Goal: Task Accomplishment & Management: Manage account settings

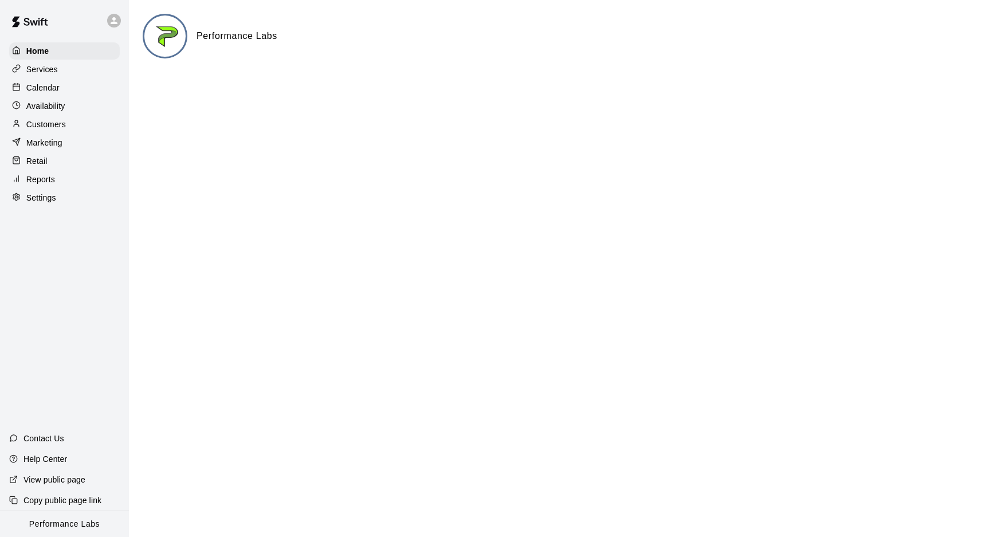
click at [45, 73] on p "Services" at bounding box center [42, 69] width 32 height 11
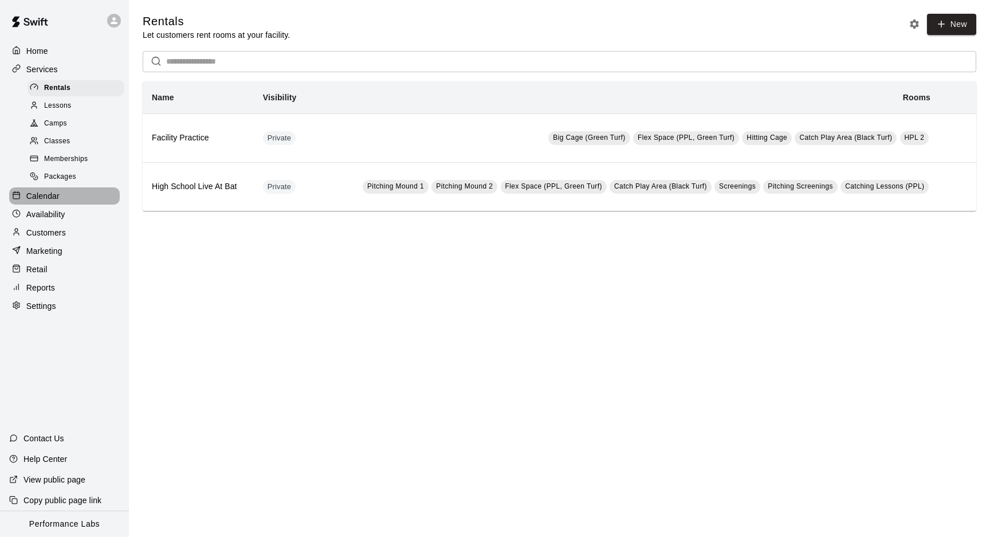
click at [49, 196] on p "Calendar" at bounding box center [42, 195] width 33 height 11
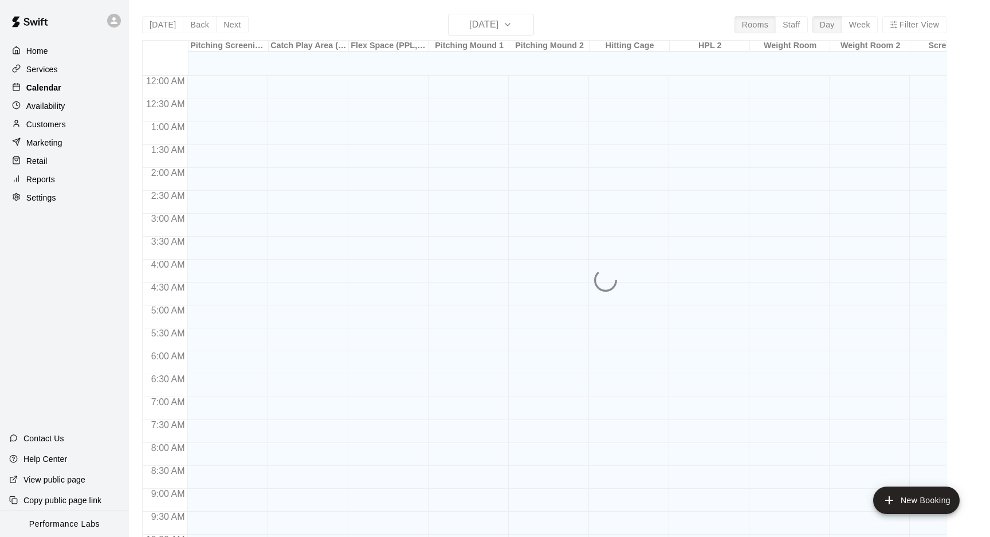
scroll to position [535, 0]
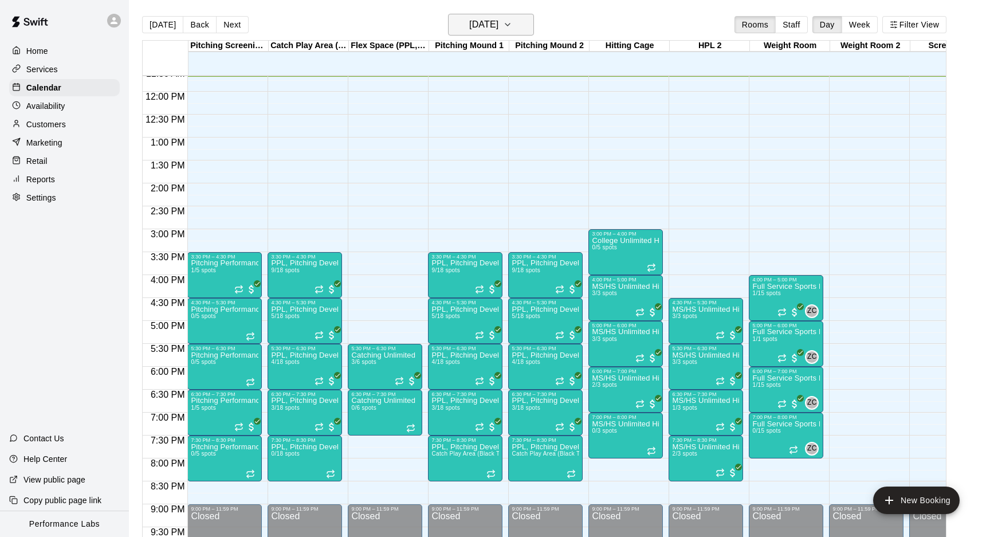
click at [496, 25] on h6 "[DATE]" at bounding box center [483, 25] width 29 height 16
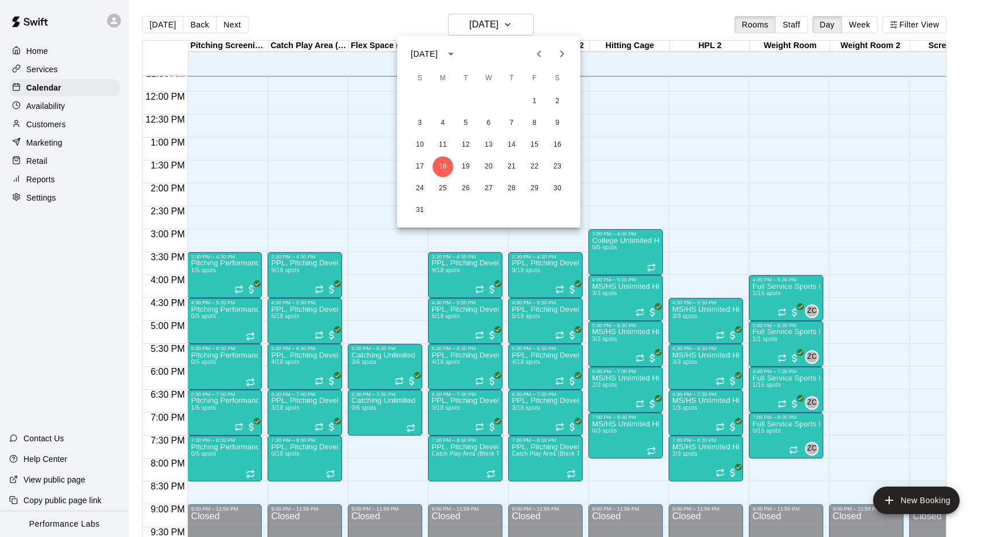
click at [567, 54] on icon "Next month" at bounding box center [562, 54] width 14 height 14
click at [445, 95] on button "1" at bounding box center [443, 101] width 21 height 21
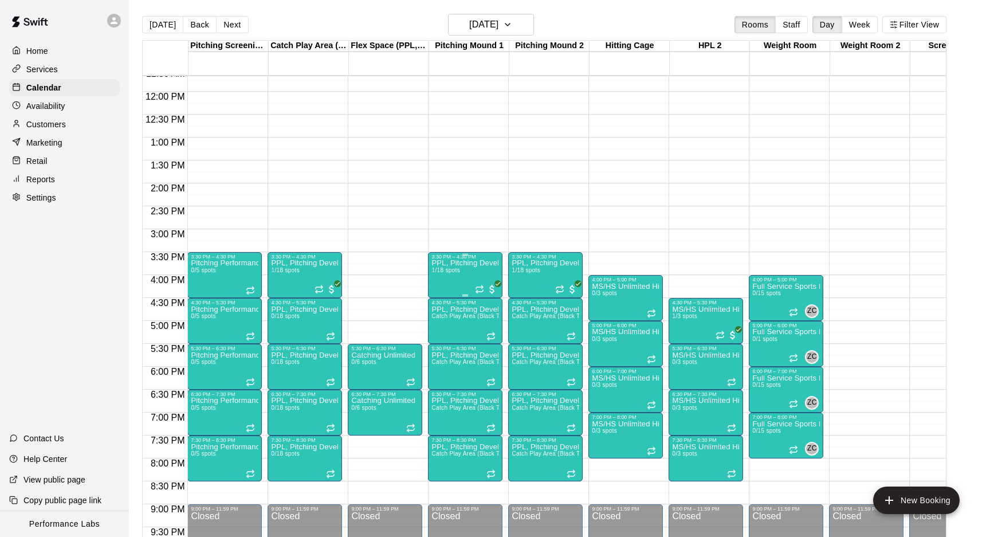
click at [468, 273] on div "PPL, Pitching Development Session 1/18 spots" at bounding box center [466, 528] width 68 height 537
click at [442, 302] on img "edit" at bounding box center [443, 298] width 13 height 13
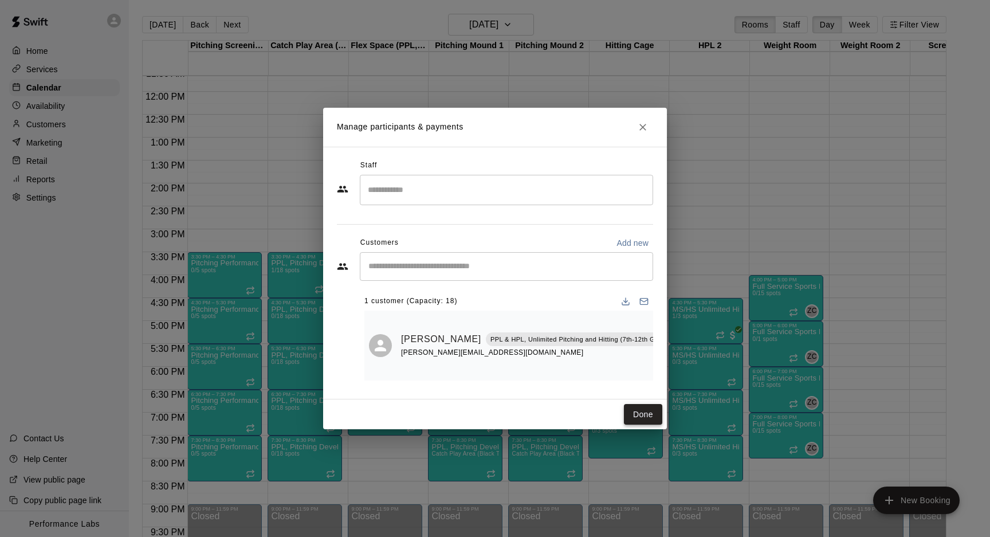
click at [642, 413] on button "Done" at bounding box center [643, 414] width 38 height 21
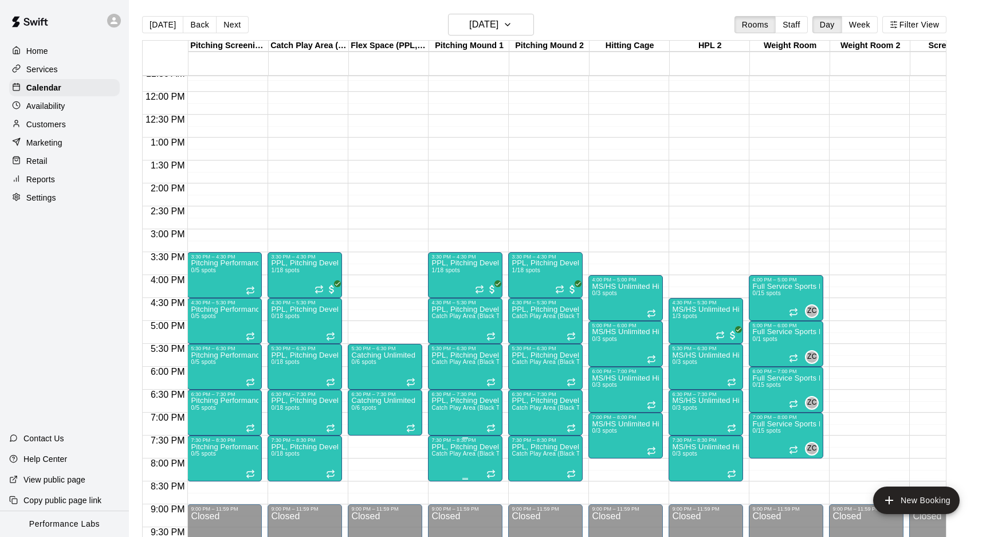
click at [465, 451] on span "Catch Play Area (Black Turf), [GEOGRAPHIC_DATA] 1, [GEOGRAPHIC_DATA] 2" at bounding box center [542, 453] width 221 height 6
click at [236, 446] on div at bounding box center [495, 268] width 990 height 537
click at [202, 507] on icon "delete" at bounding box center [203, 509] width 8 height 10
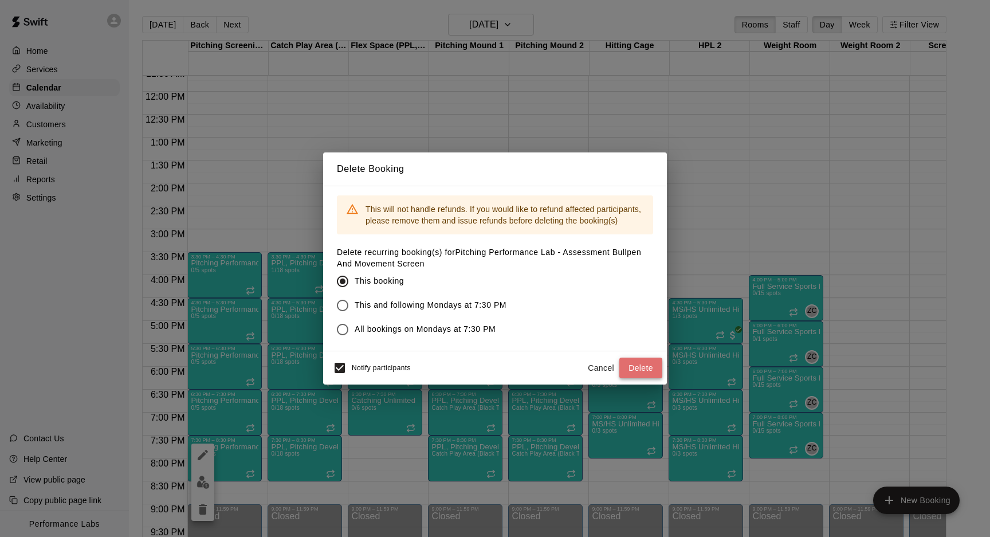
click at [633, 377] on button "Delete" at bounding box center [640, 368] width 43 height 21
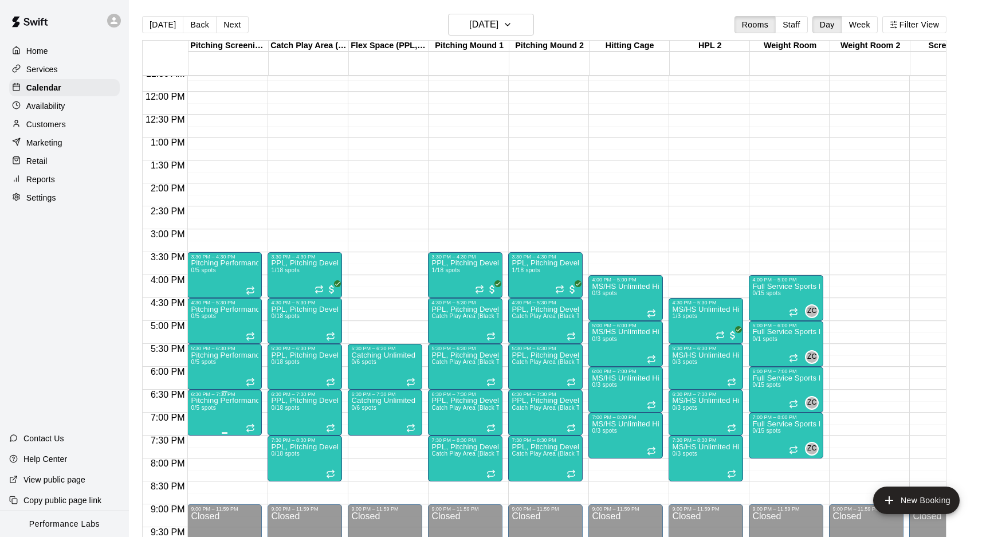
click at [203, 461] on icon "delete" at bounding box center [203, 463] width 8 height 10
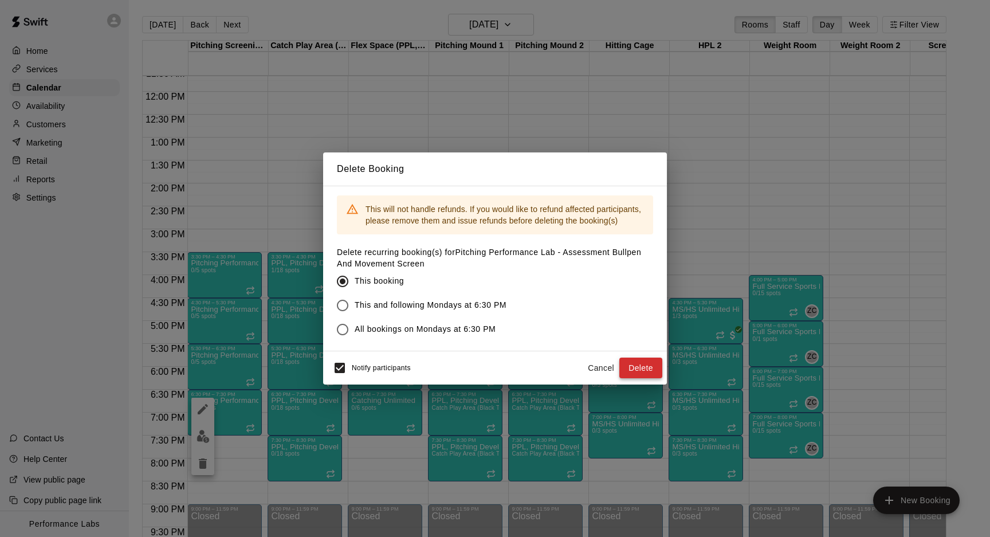
click at [644, 360] on button "Delete" at bounding box center [640, 368] width 43 height 21
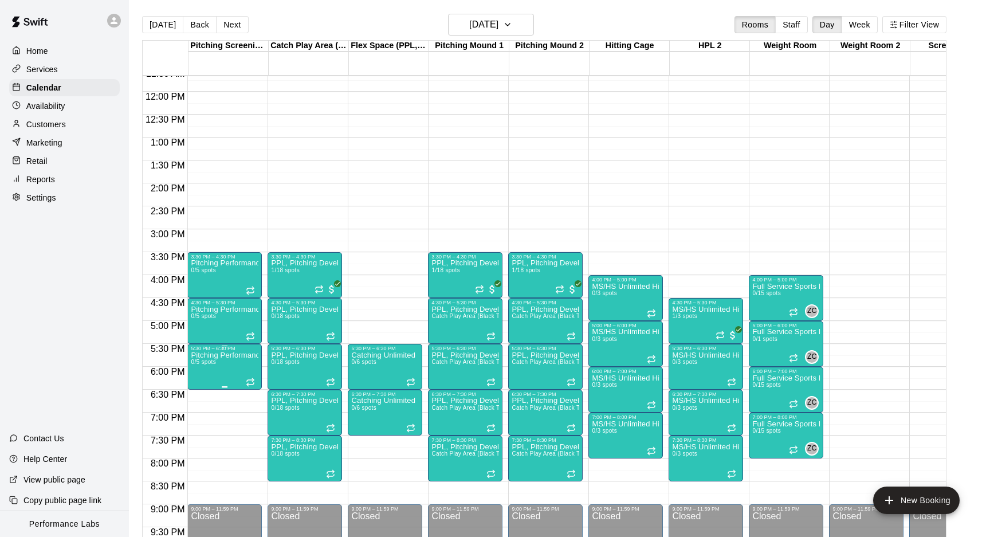
click at [210, 355] on p "Pitching Performance Lab - Assessment Bullpen And Movement Screen" at bounding box center [225, 355] width 68 height 0
click at [205, 422] on icon "delete" at bounding box center [203, 422] width 8 height 10
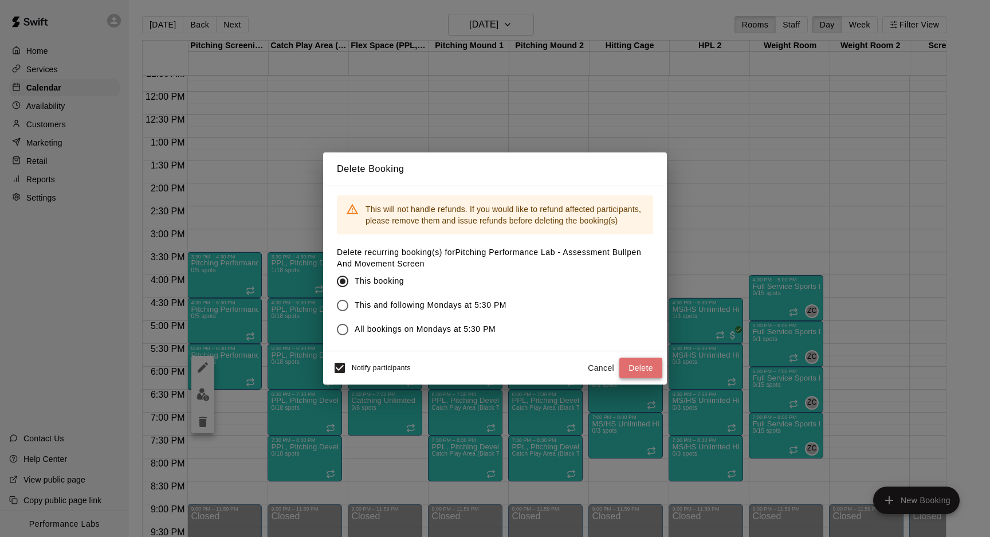
click at [642, 370] on button "Delete" at bounding box center [640, 368] width 43 height 21
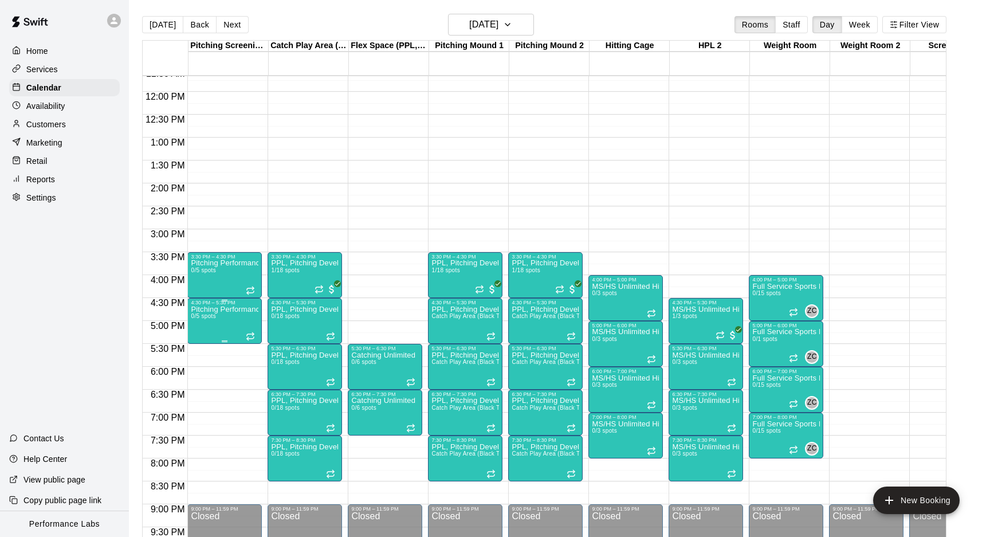
click at [198, 375] on icon "delete" at bounding box center [203, 372] width 14 height 14
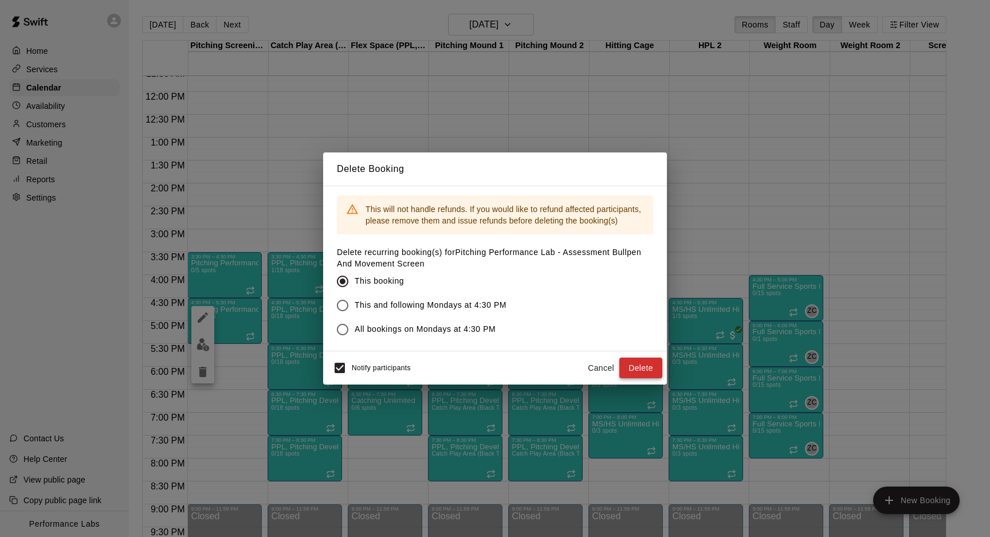
click at [642, 371] on button "Delete" at bounding box center [640, 368] width 43 height 21
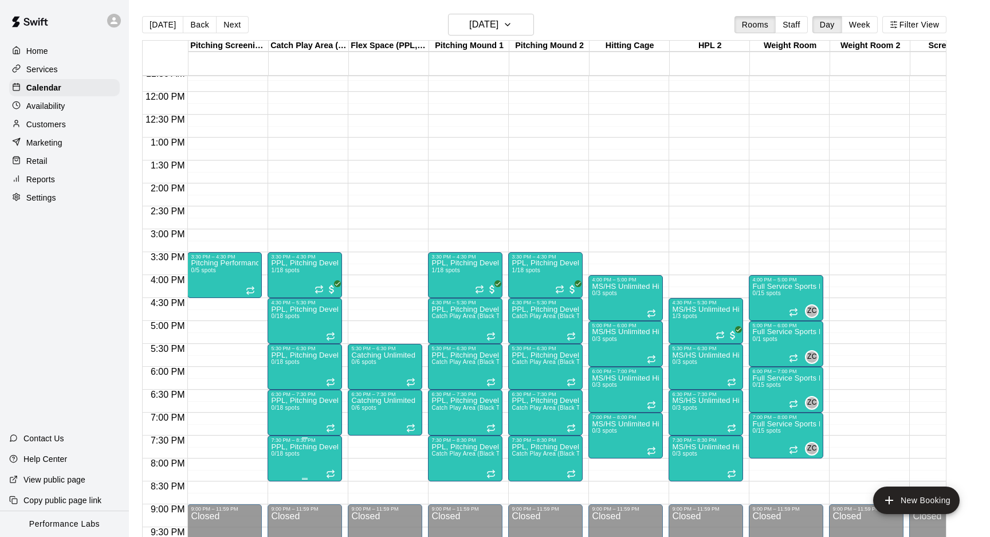
click at [283, 514] on icon "delete" at bounding box center [283, 509] width 8 height 10
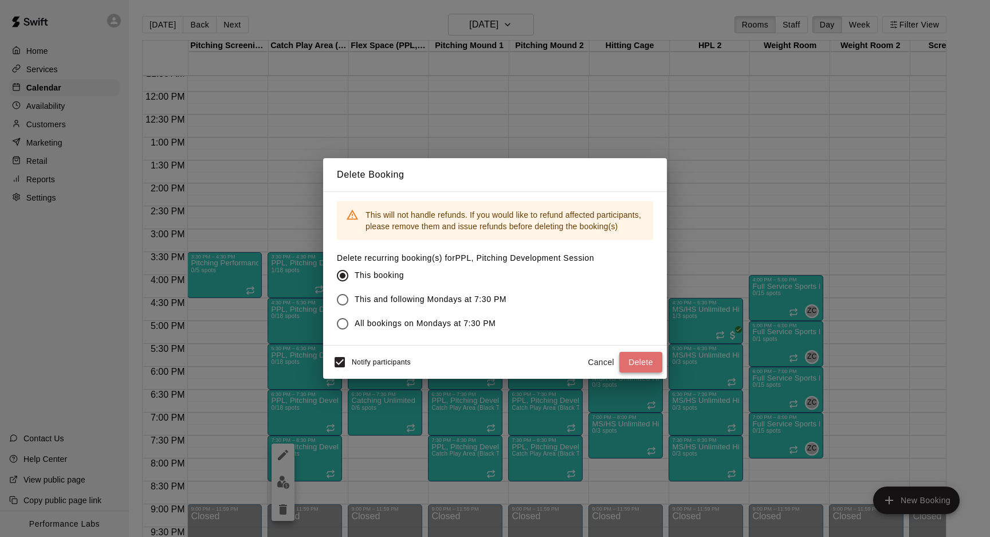
click at [648, 361] on button "Delete" at bounding box center [640, 362] width 43 height 21
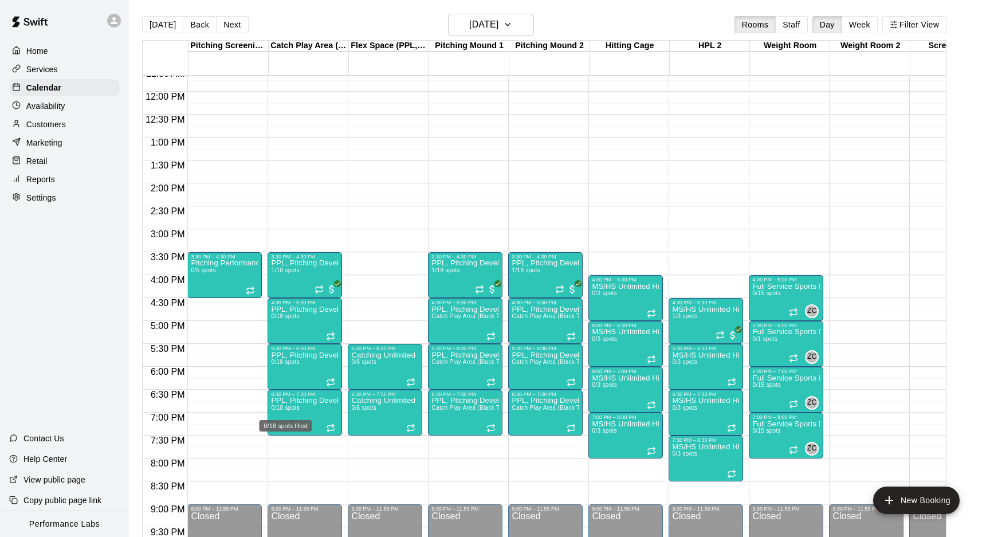
drag, startPoint x: 299, startPoint y: 410, endPoint x: 298, endPoint y: 417, distance: 6.9
click at [298, 417] on div "0/18 spots filled" at bounding box center [285, 422] width 55 height 21
click at [269, 472] on icon "delete" at bounding box center [270, 478] width 14 height 14
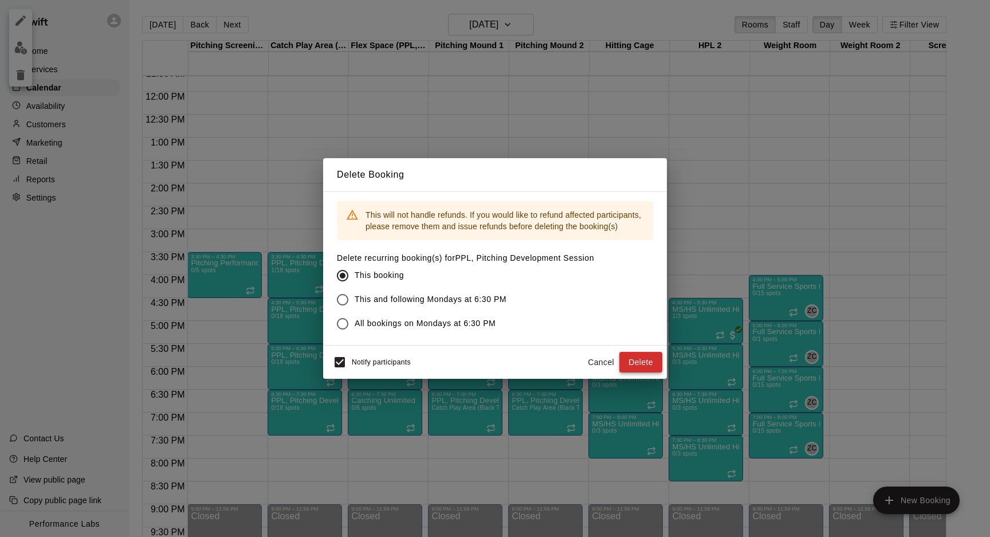
click at [641, 359] on button "Delete" at bounding box center [640, 362] width 43 height 21
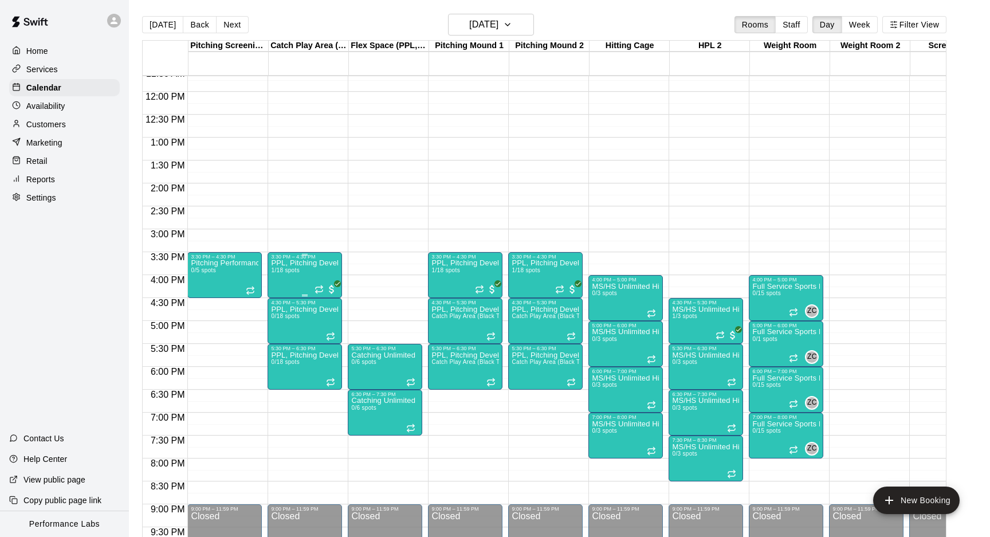
click at [291, 282] on div "PPL, Pitching Development Session 1/18 spots" at bounding box center [305, 528] width 68 height 537
click at [281, 332] on icon "delete" at bounding box center [283, 326] width 14 height 14
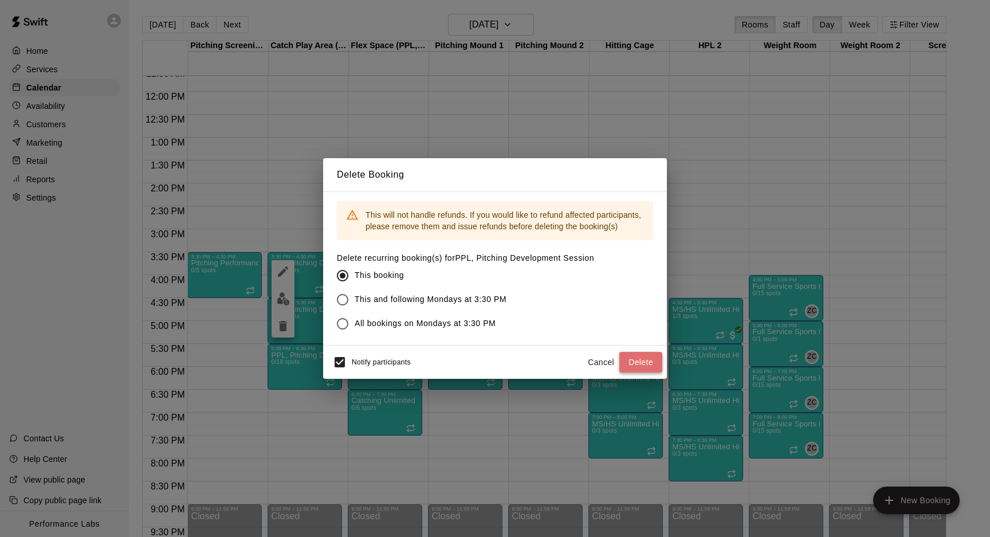
click at [635, 368] on button "Delete" at bounding box center [640, 362] width 43 height 21
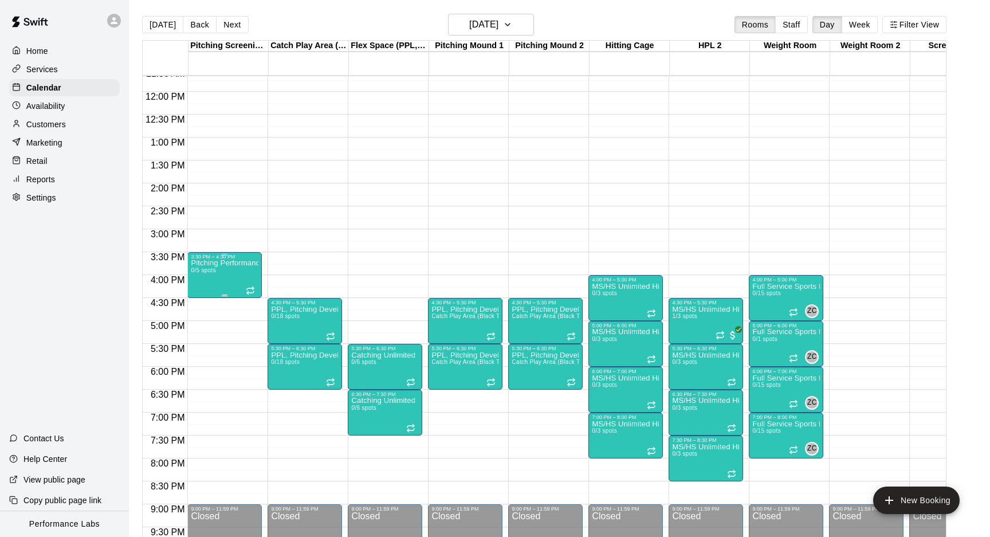
click at [247, 279] on div "Pitching Performance Lab - Assessment Bullpen And Movement Screen 0/5 spots" at bounding box center [225, 528] width 68 height 537
click at [199, 324] on icon "delete" at bounding box center [203, 326] width 14 height 14
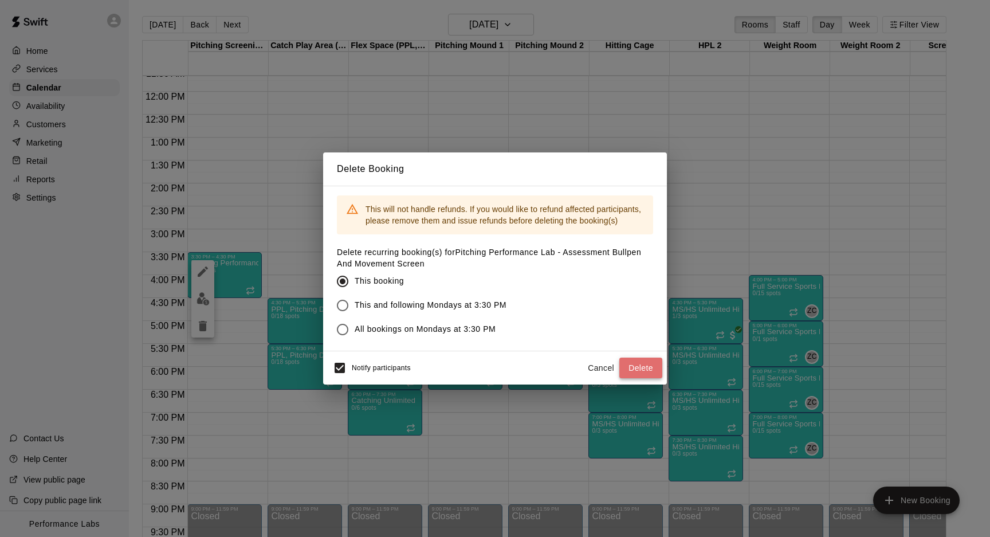
click at [640, 369] on button "Delete" at bounding box center [640, 368] width 43 height 21
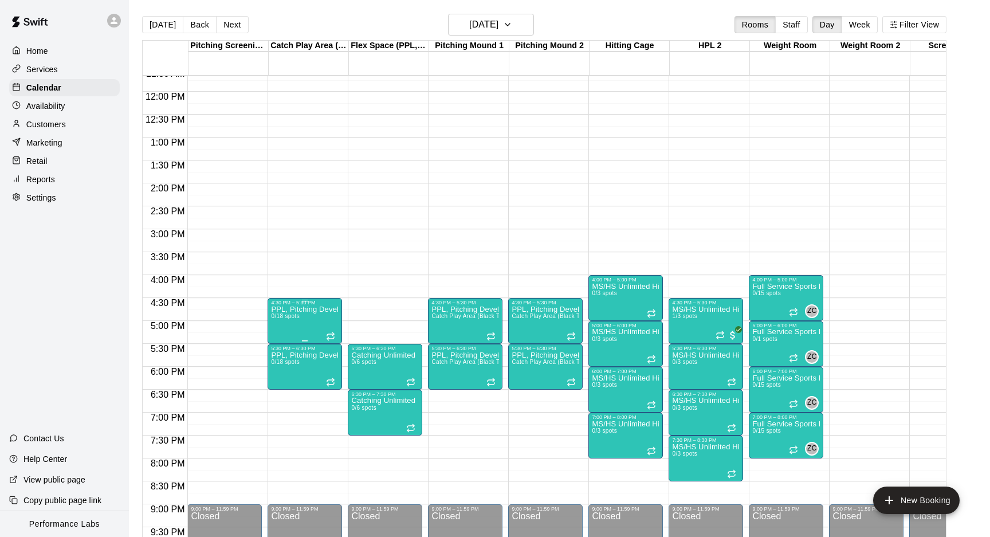
click at [287, 374] on icon "delete" at bounding box center [283, 372] width 14 height 14
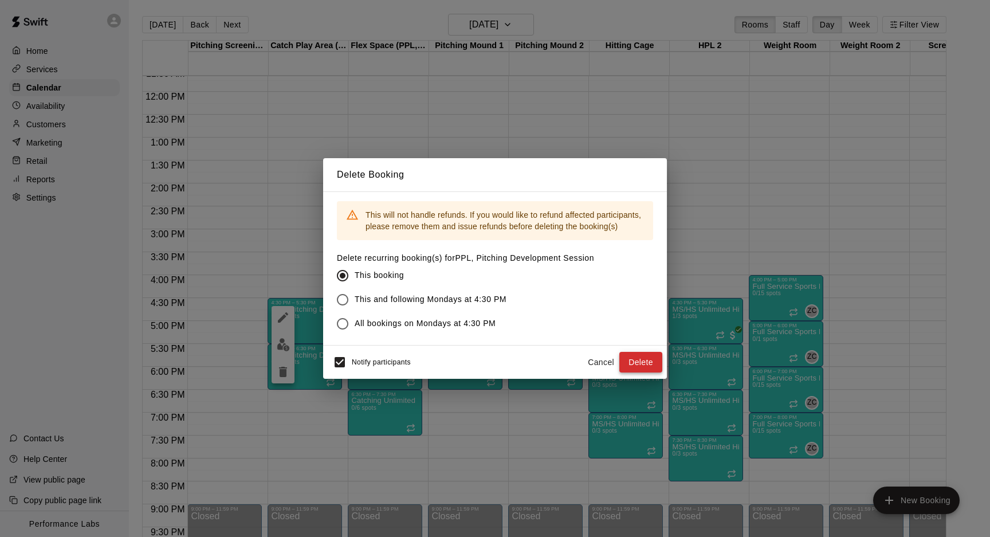
click at [638, 363] on button "Delete" at bounding box center [640, 362] width 43 height 21
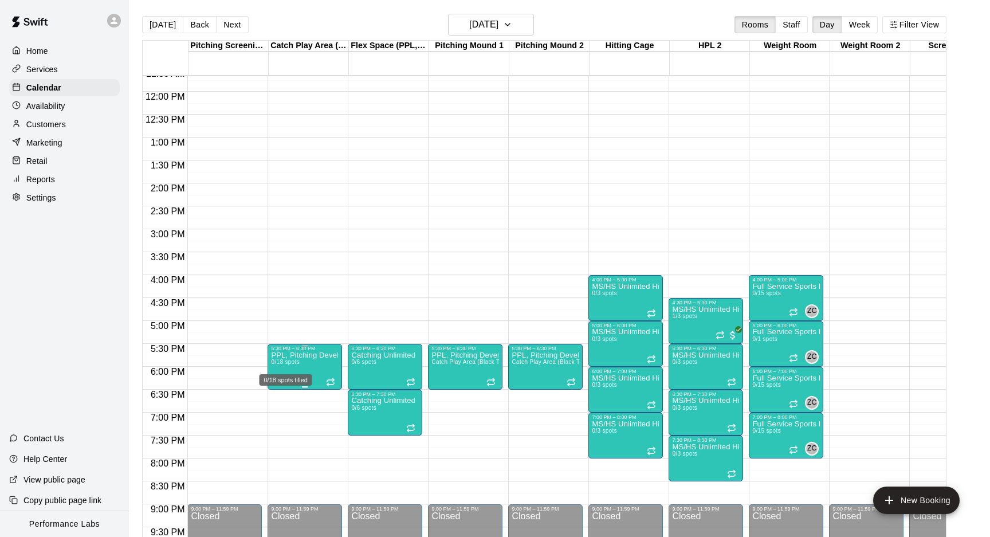
click at [294, 360] on span "0/18 spots" at bounding box center [285, 362] width 28 height 6
click at [280, 423] on icon "delete" at bounding box center [283, 426] width 8 height 10
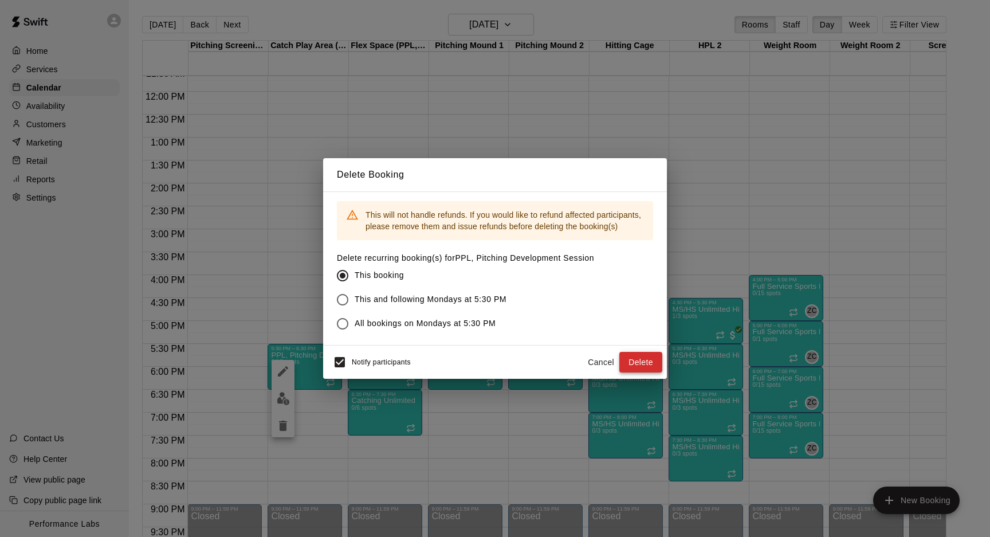
click at [644, 367] on button "Delete" at bounding box center [640, 362] width 43 height 21
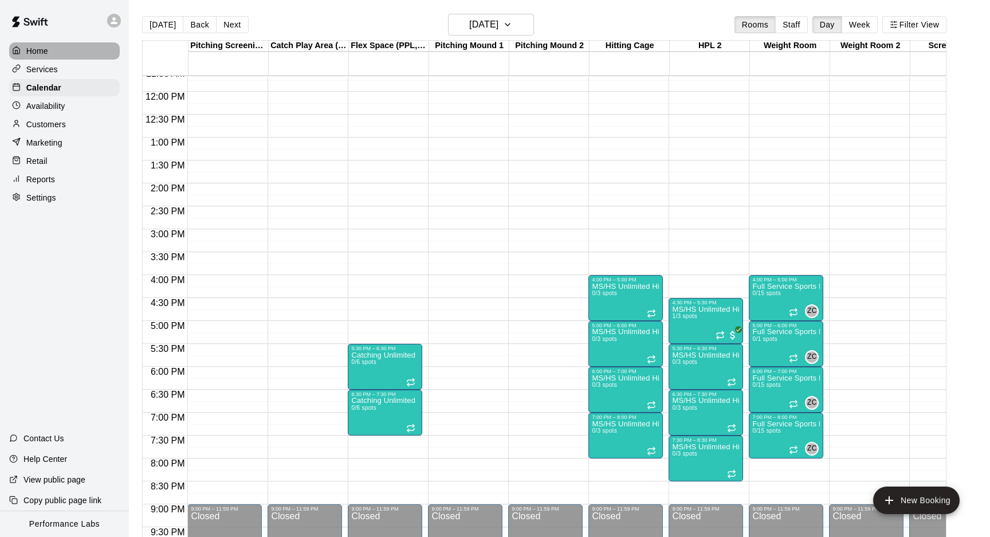
click at [48, 51] on p "Home" at bounding box center [37, 50] width 22 height 11
